Goal: Use online tool/utility: Utilize a website feature to perform a specific function

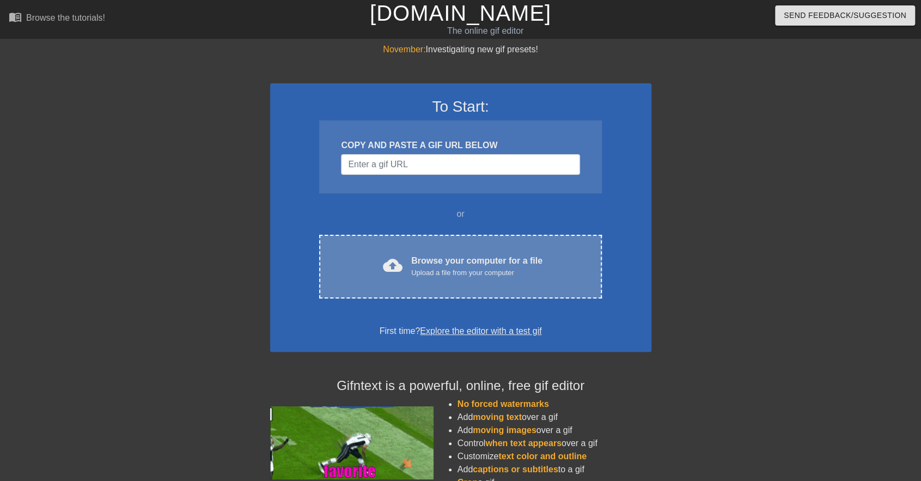
click at [436, 270] on div "Upload a file from your computer" at bounding box center [476, 273] width 131 height 11
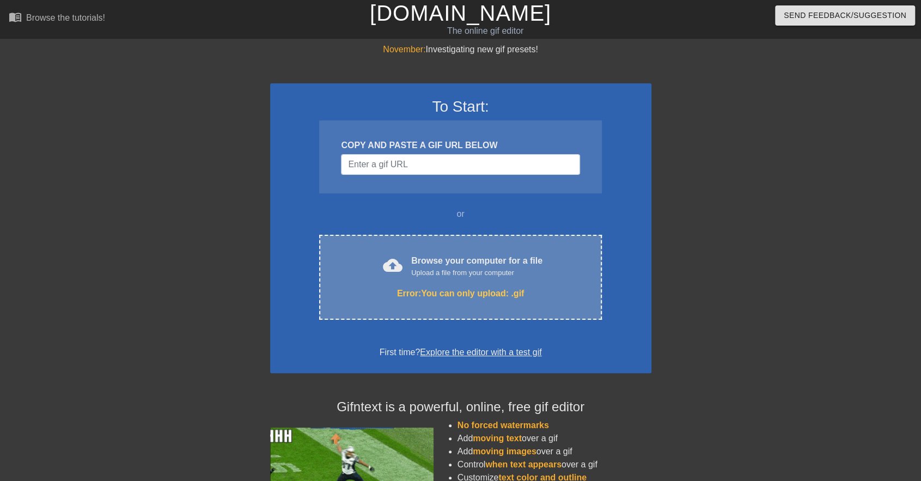
click at [495, 271] on div "Upload a file from your computer" at bounding box center [476, 273] width 131 height 11
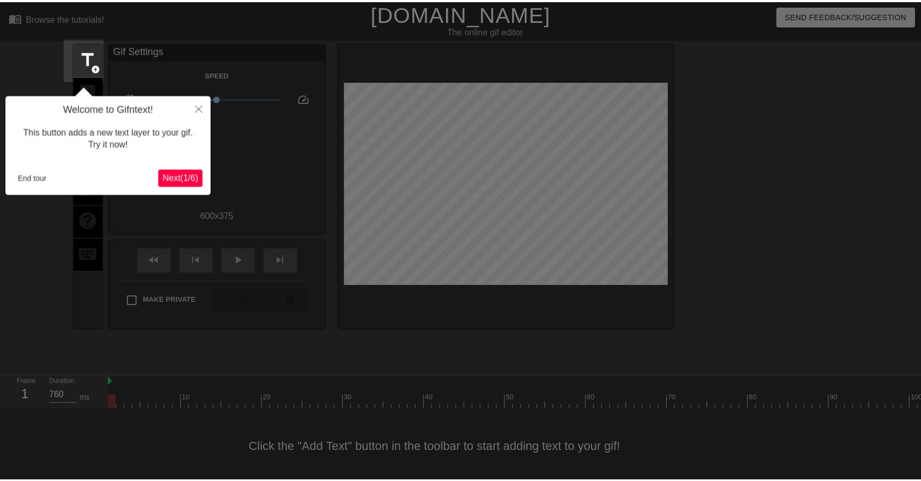
scroll to position [13, 0]
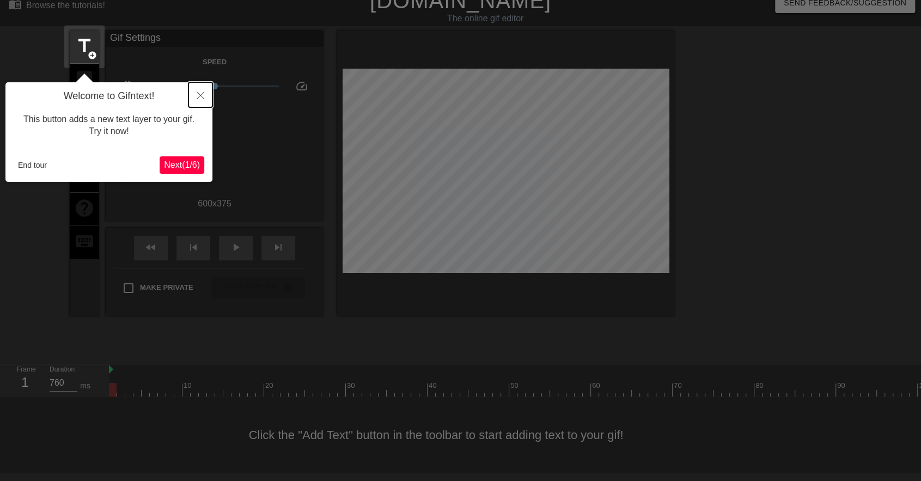
click at [201, 92] on icon "Close" at bounding box center [201, 96] width 8 height 8
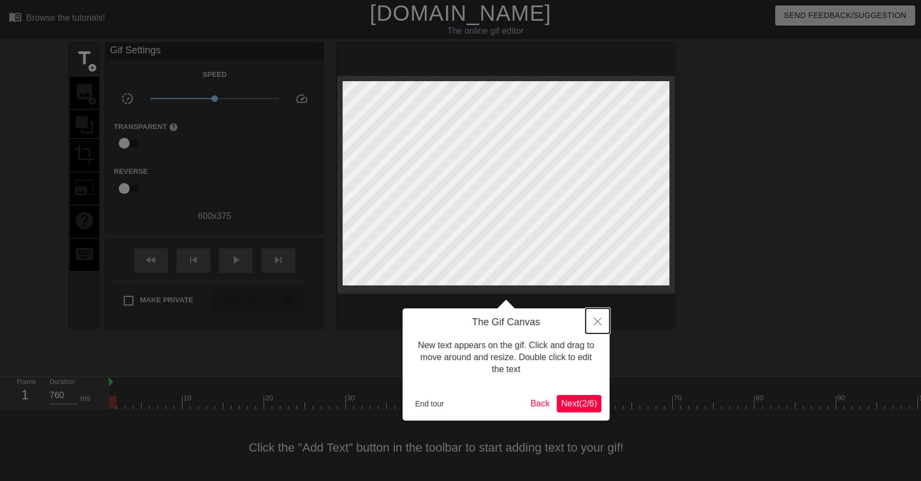
click at [597, 322] on icon "Close" at bounding box center [598, 322] width 8 height 8
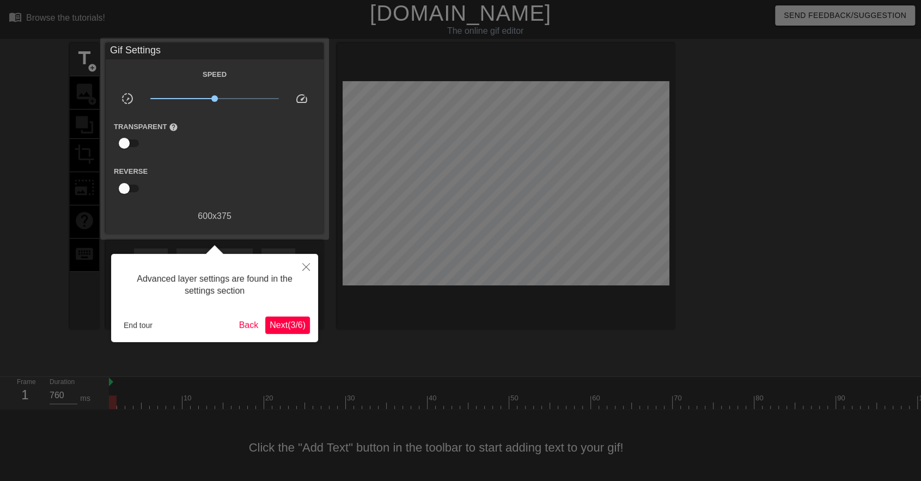
scroll to position [13, 0]
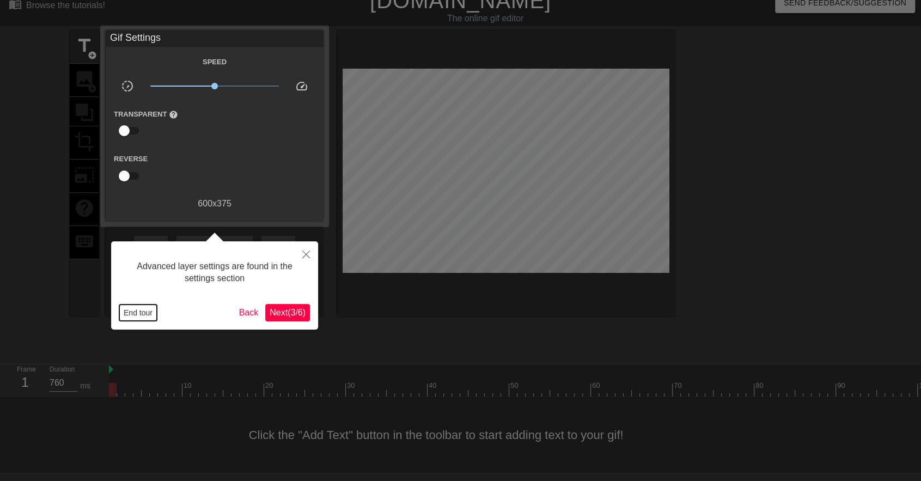
click at [140, 311] on button "End tour" at bounding box center [138, 313] width 38 height 16
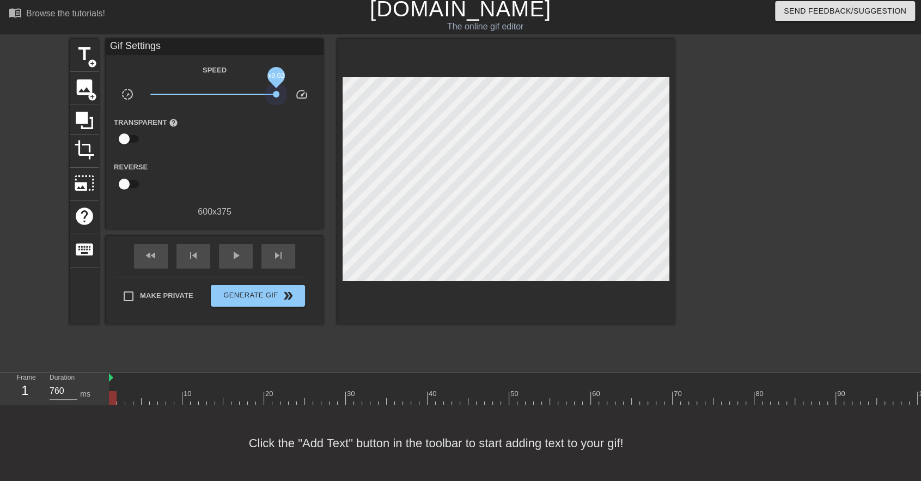
click at [276, 88] on span "x9.02" at bounding box center [214, 94] width 129 height 13
drag, startPoint x: 276, startPoint y: 85, endPoint x: 286, endPoint y: 89, distance: 10.5
click at [286, 89] on div "x10.0" at bounding box center [214, 96] width 145 height 17
click at [238, 250] on span "play_arrow" at bounding box center [235, 255] width 13 height 13
type input "30"
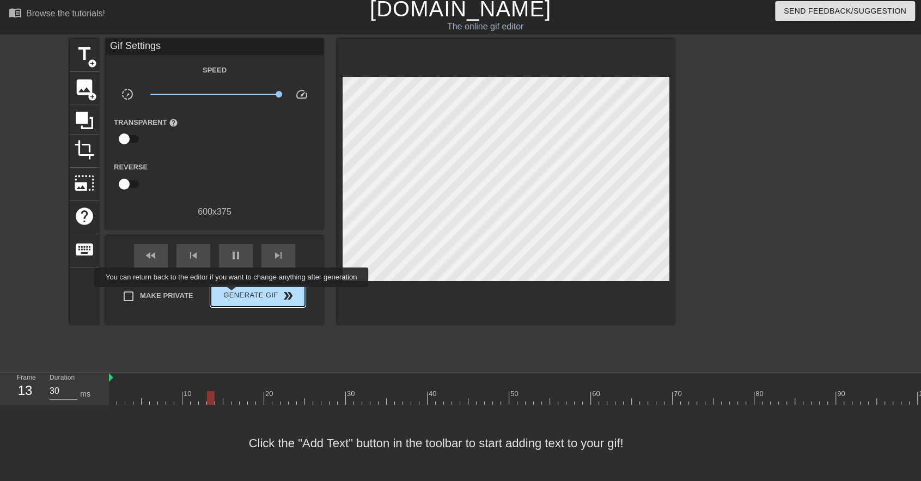
click at [233, 295] on button "Generate Gif double_arrow" at bounding box center [258, 296] width 94 height 22
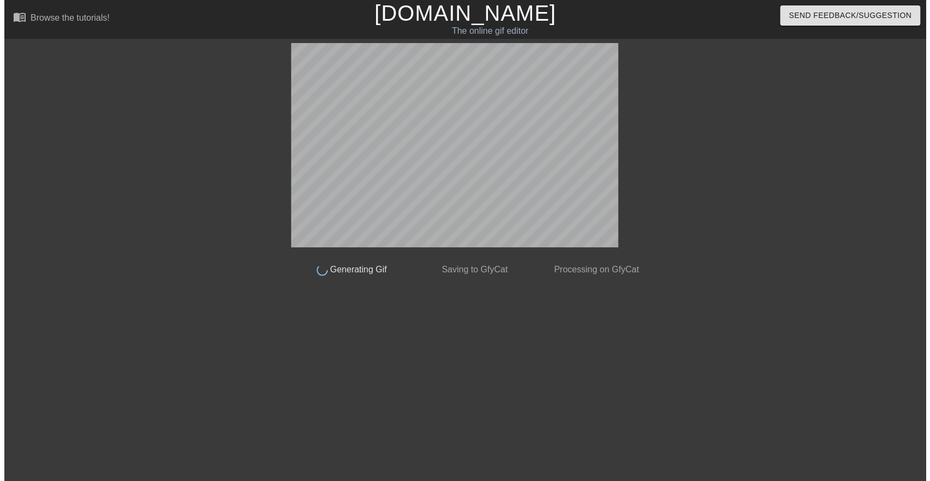
scroll to position [0, 0]
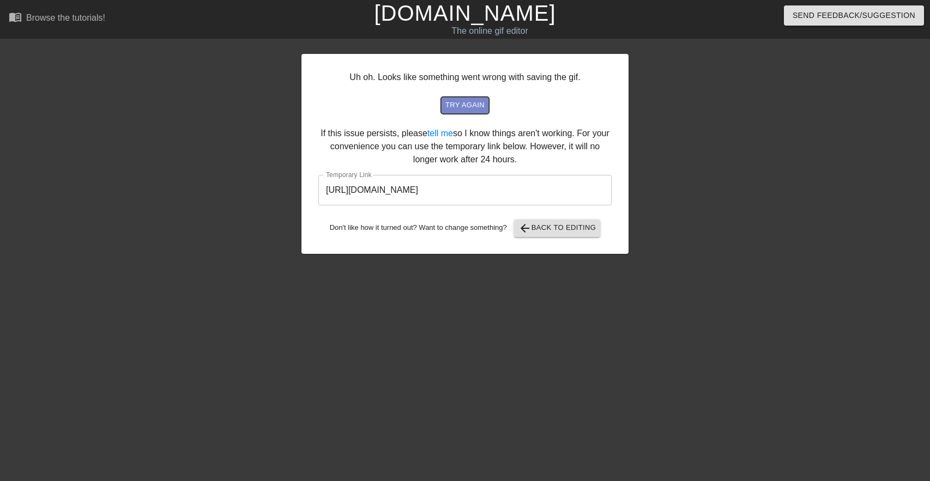
click at [472, 102] on span "try again" at bounding box center [464, 105] width 39 height 13
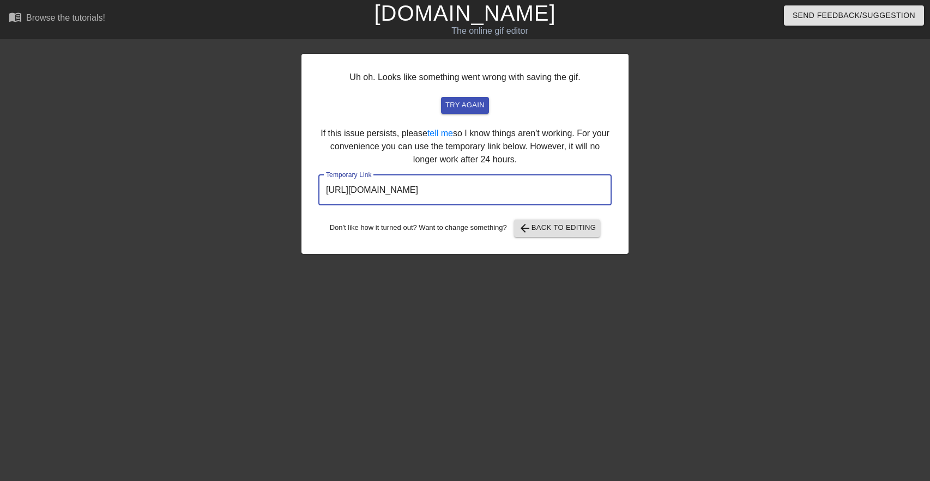
click at [499, 194] on input "[URL][DOMAIN_NAME]" at bounding box center [464, 190] width 293 height 31
drag, startPoint x: 536, startPoint y: 193, endPoint x: 544, endPoint y: 191, distance: 8.5
click at [544, 191] on input "[URL][DOMAIN_NAME]" at bounding box center [464, 190] width 293 height 31
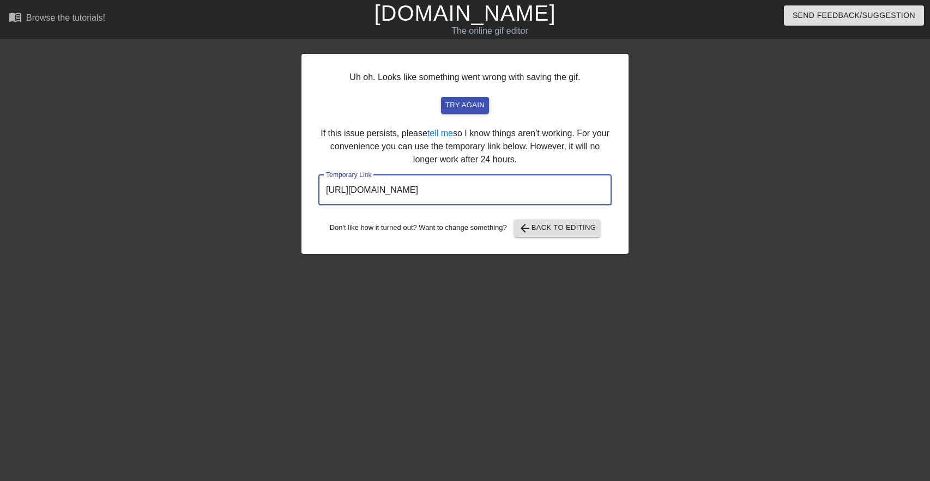
click at [544, 191] on input "[URL][DOMAIN_NAME]" at bounding box center [464, 190] width 293 height 31
drag, startPoint x: 544, startPoint y: 191, endPoint x: 330, endPoint y: 189, distance: 214.2
click at [330, 189] on input "[URL][DOMAIN_NAME]" at bounding box center [464, 190] width 293 height 31
